Goal: Check status: Check status

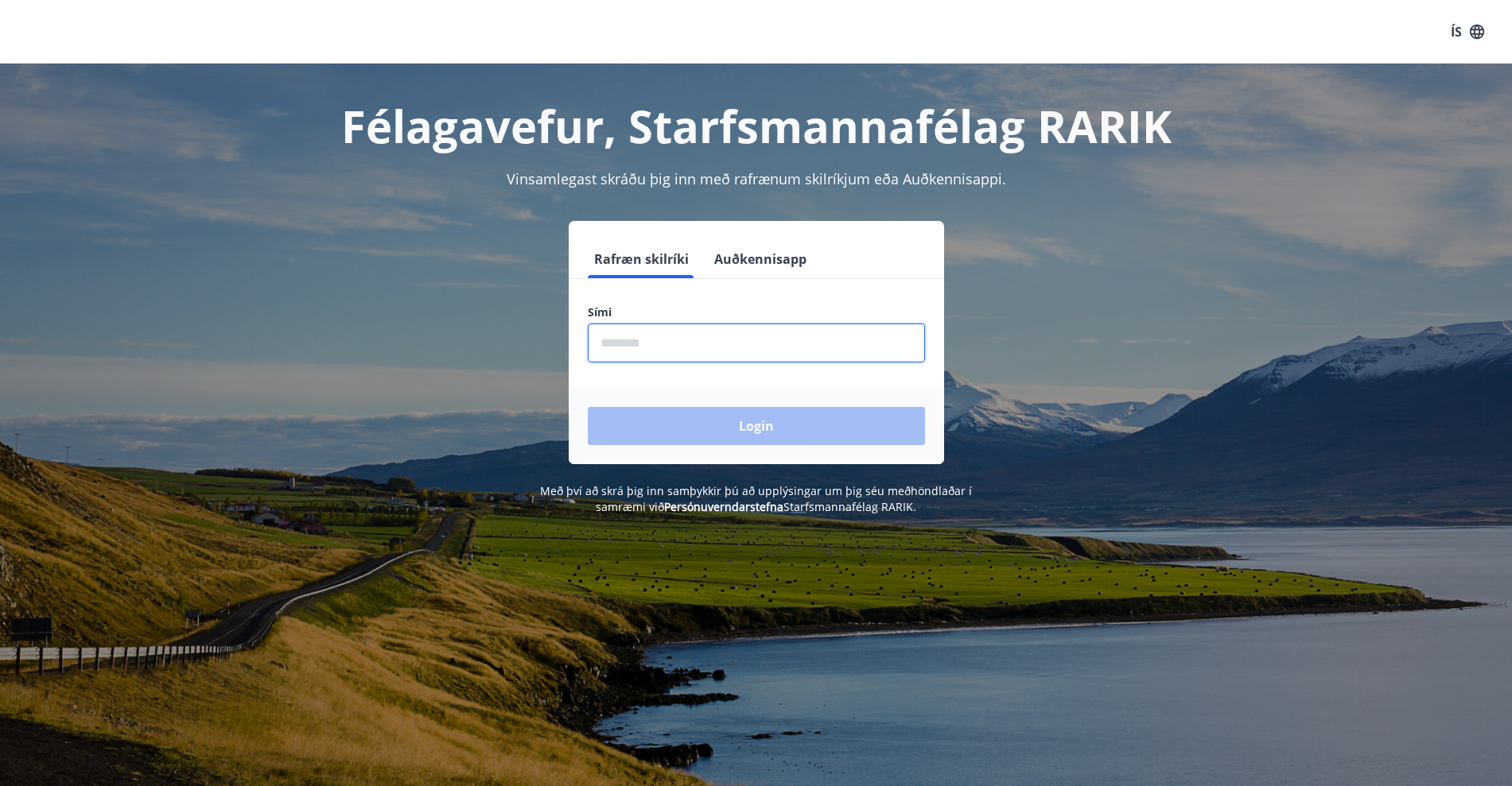
click at [766, 339] on input "phone" at bounding box center [756, 342] width 337 height 39
type input "********"
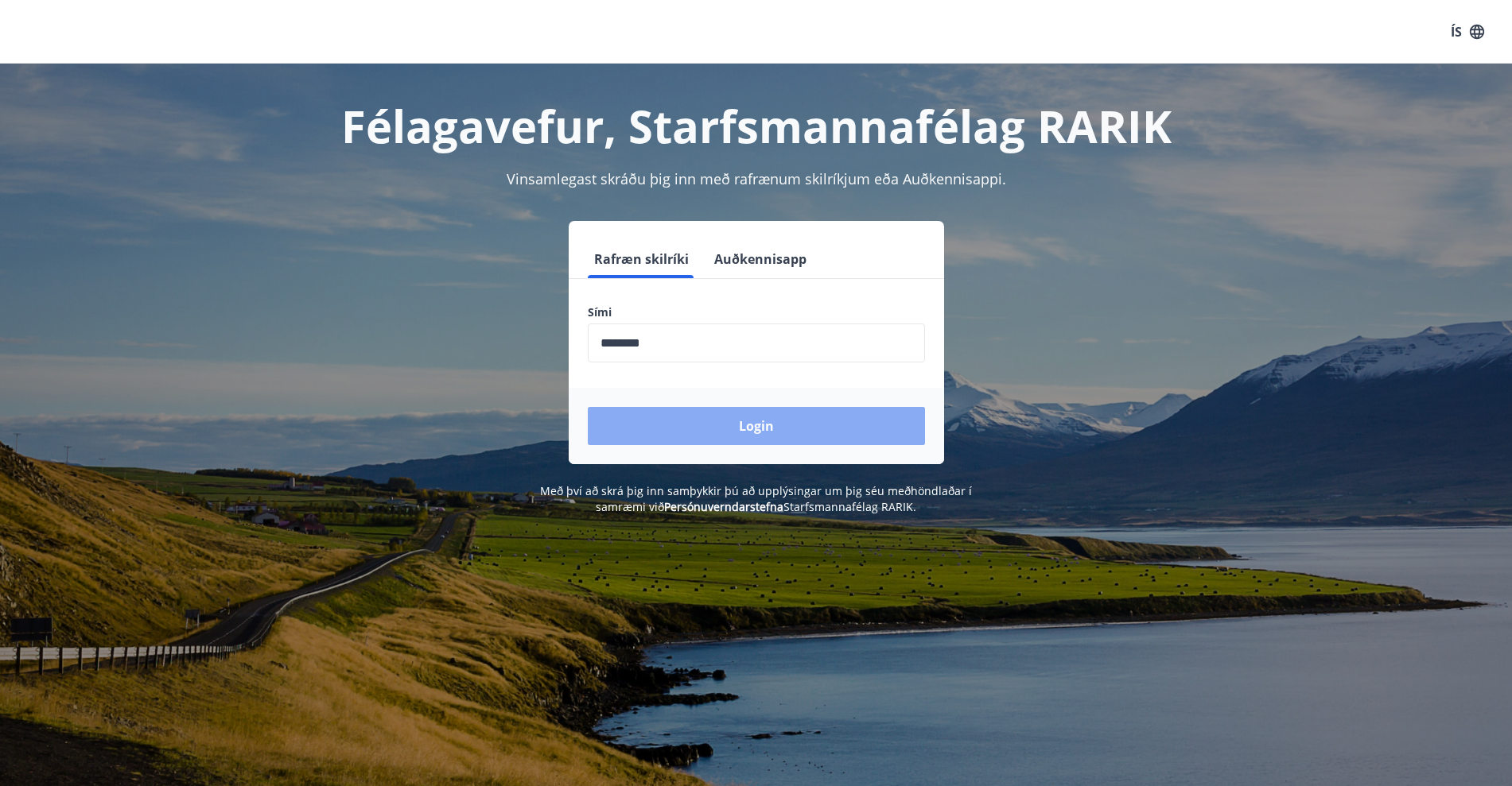
click at [744, 435] on button "Login" at bounding box center [756, 426] width 337 height 39
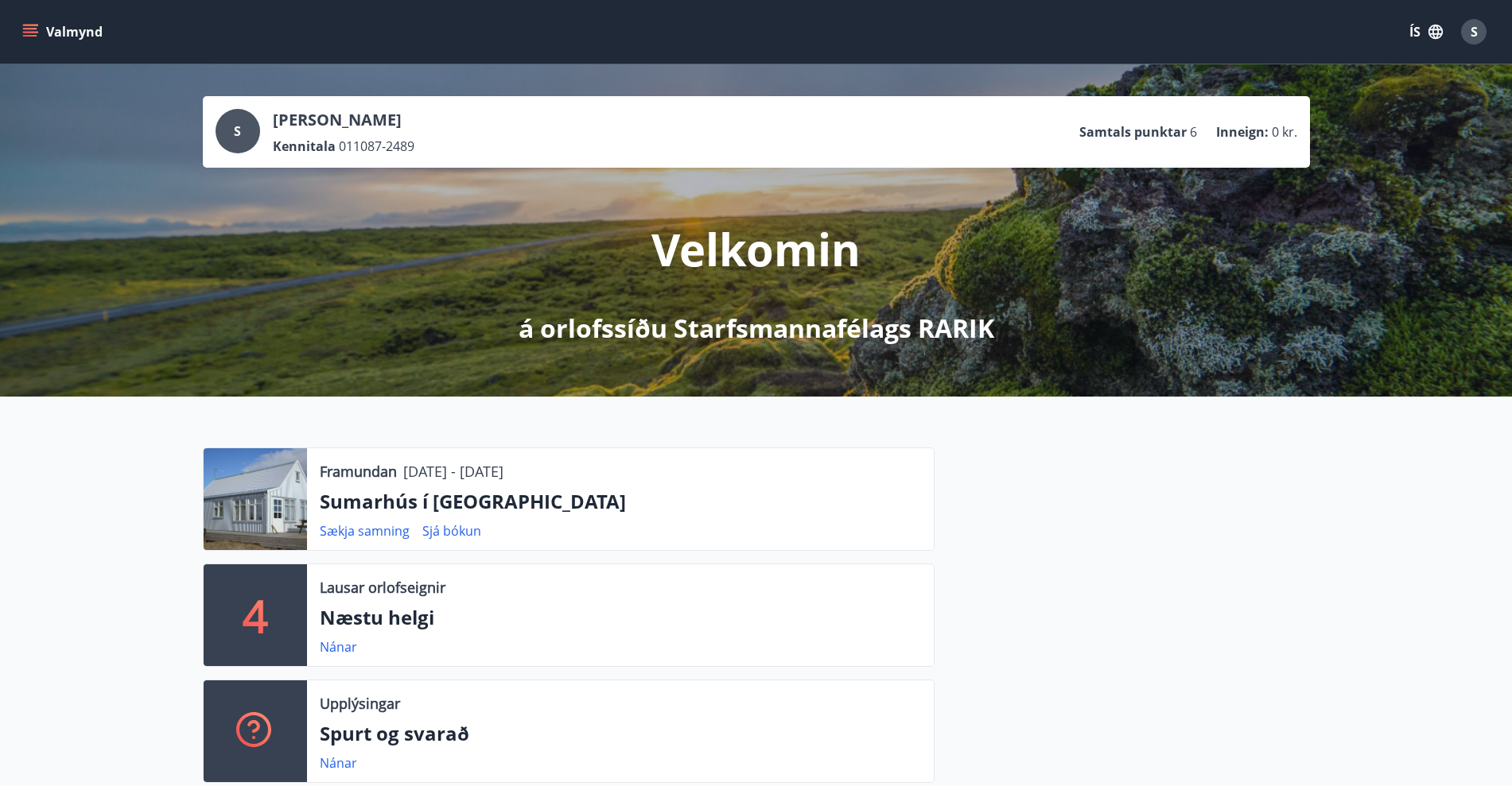
scroll to position [199, 0]
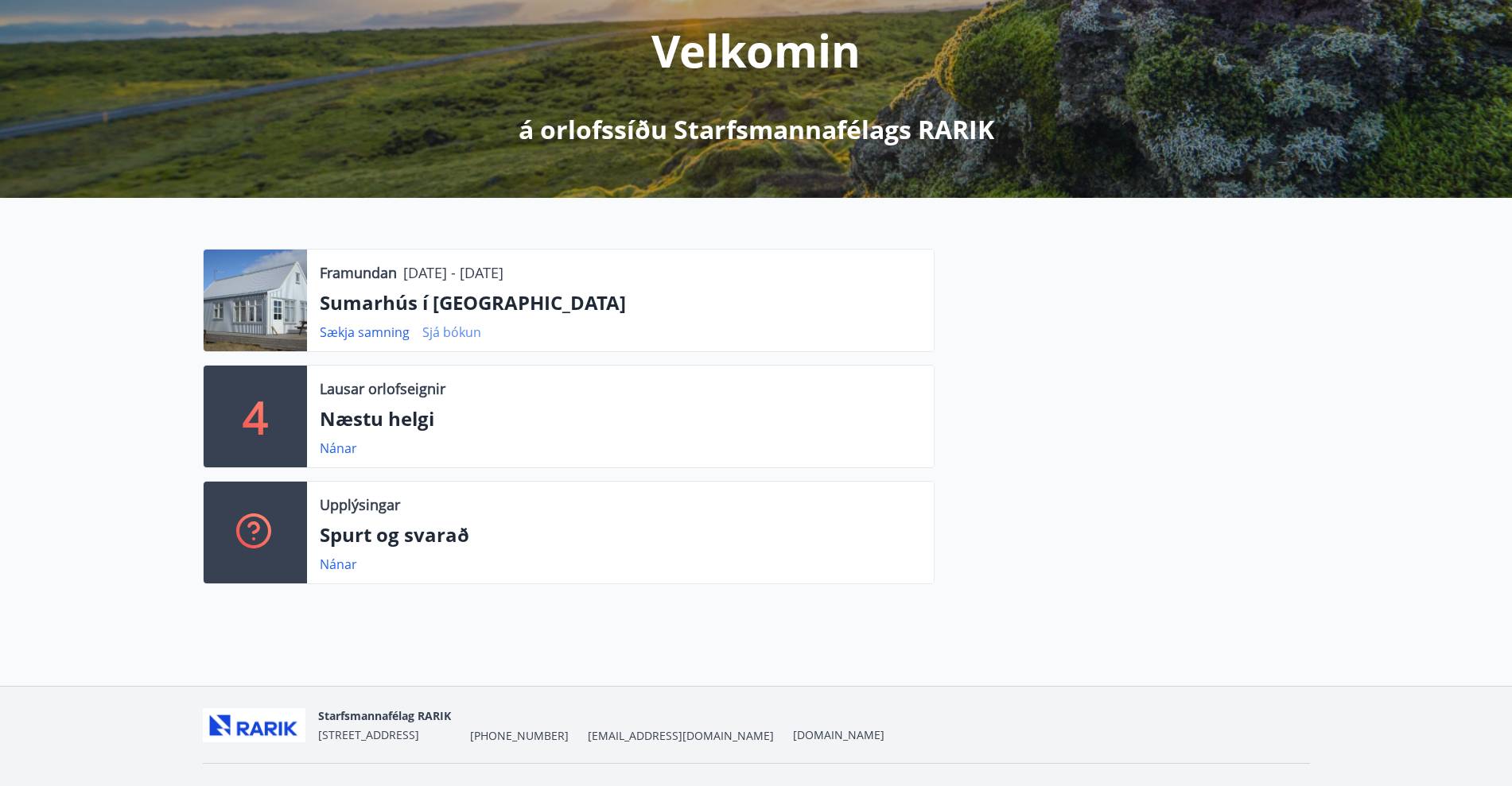
click at [459, 334] on link "Sjá bókun" at bounding box center [451, 332] width 59 height 17
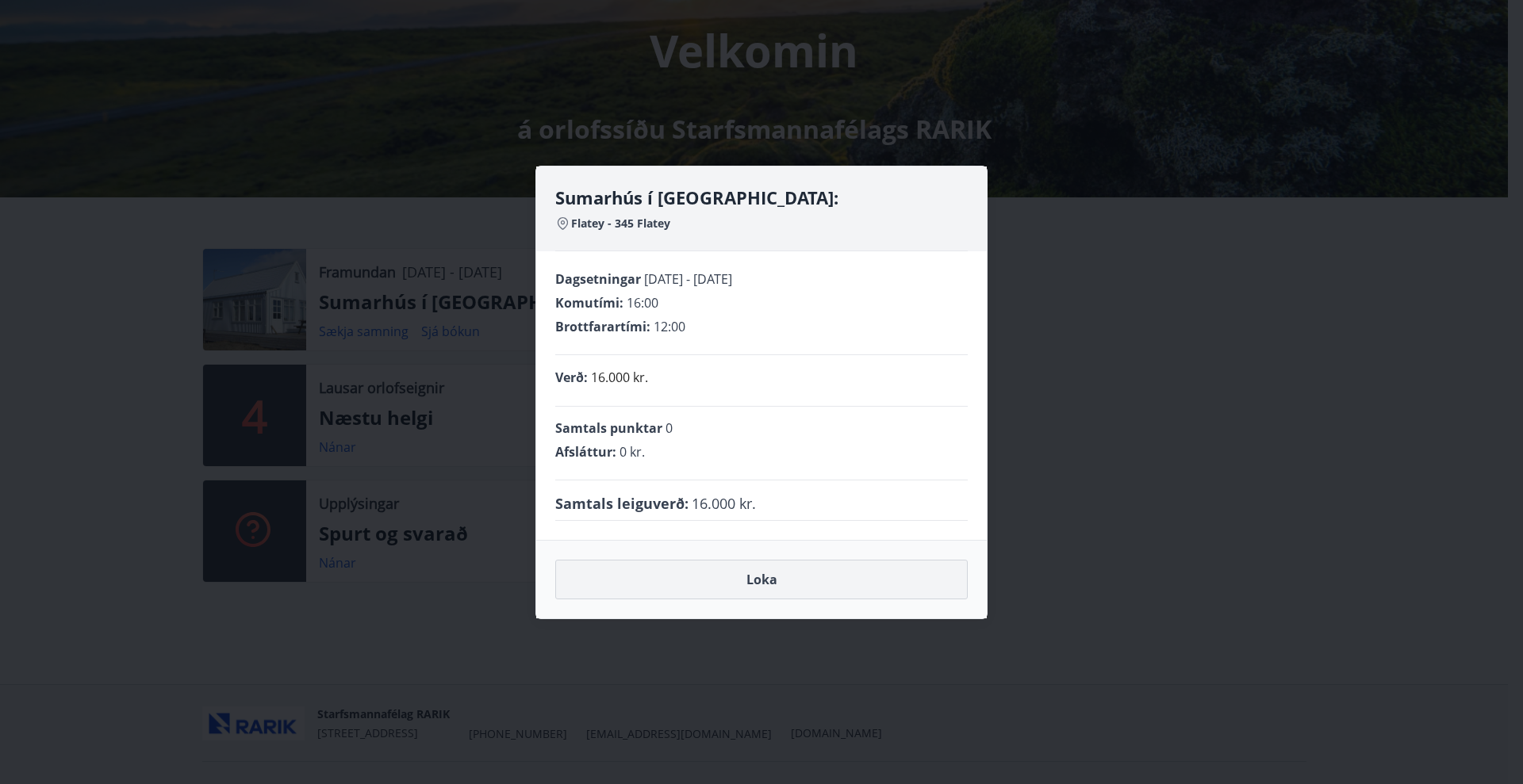
click at [765, 575] on button "Loka" at bounding box center [761, 580] width 412 height 39
